Goal: Book appointment/travel/reservation

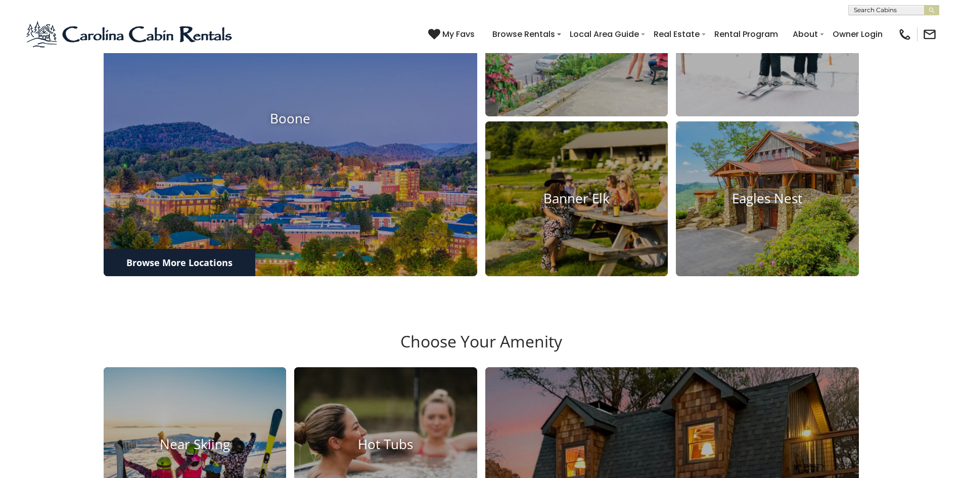
scroll to position [1010, 0]
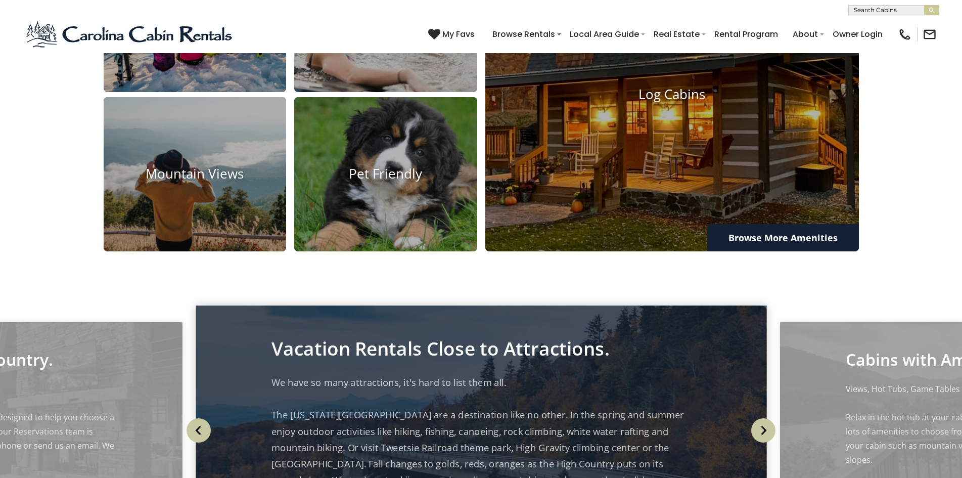
click at [115, 17] on div "[PHONE_NUMBER] My Favs Browse Rentals Local Area Guide Activities & Attractions…" at bounding box center [481, 34] width 962 height 38
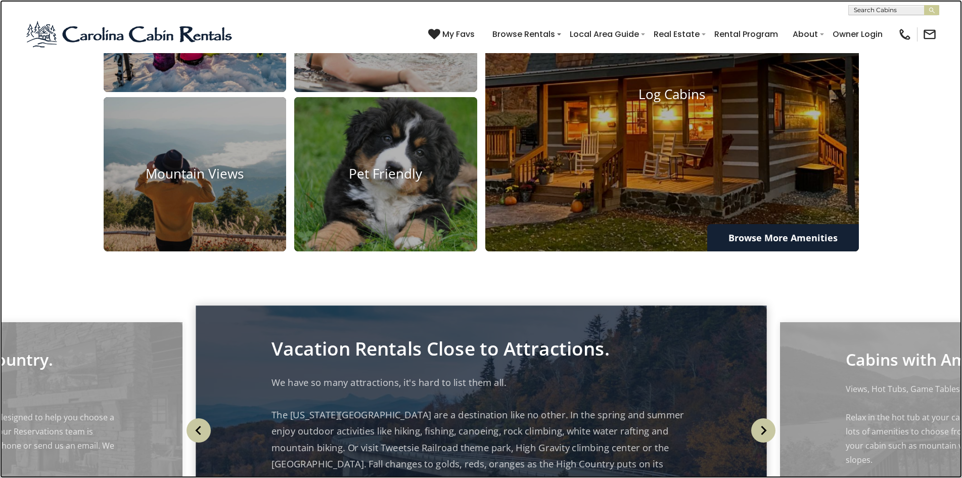
click at [174, 104] on link at bounding box center [481, 239] width 962 height 478
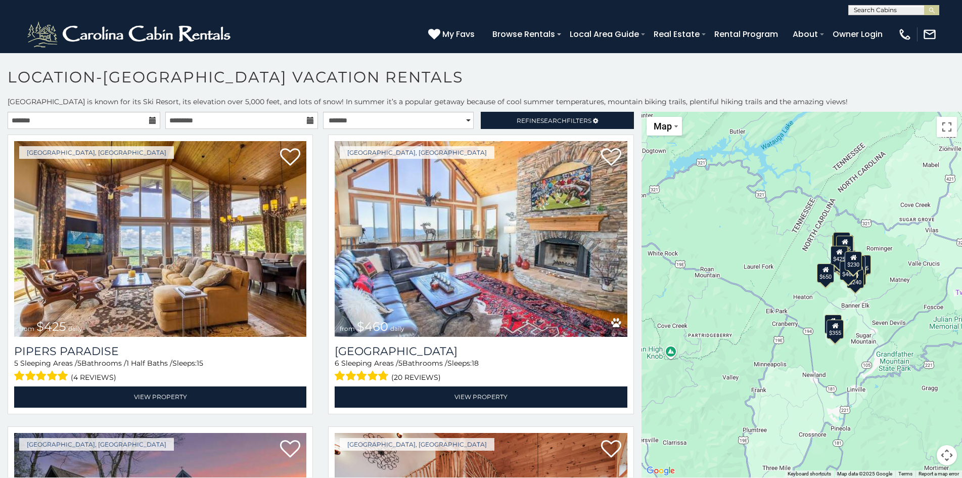
scroll to position [29, 0]
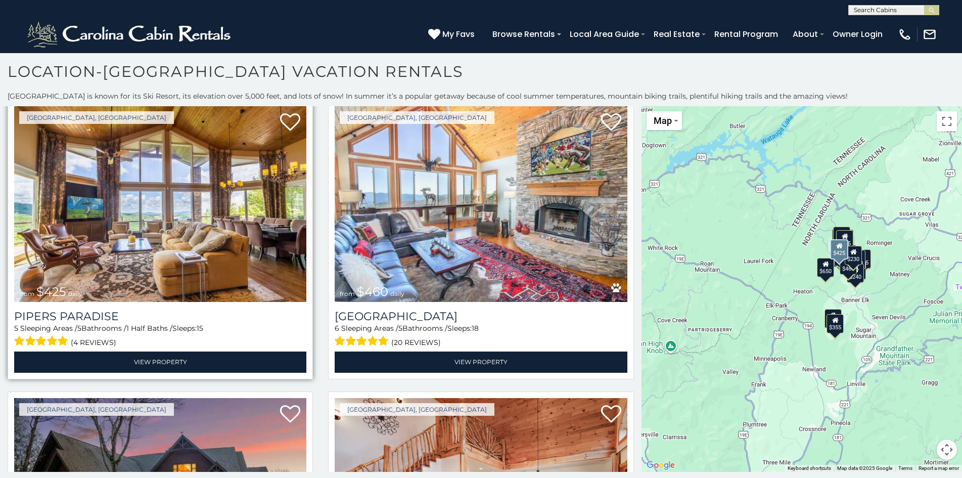
click at [103, 136] on img at bounding box center [160, 204] width 292 height 196
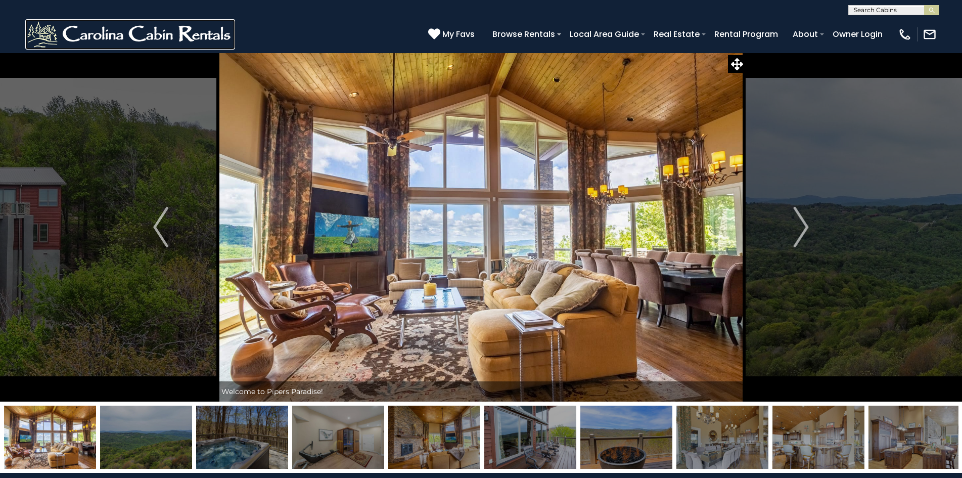
click at [56, 28] on img at bounding box center [130, 34] width 210 height 30
